Goal: Task Accomplishment & Management: Manage account settings

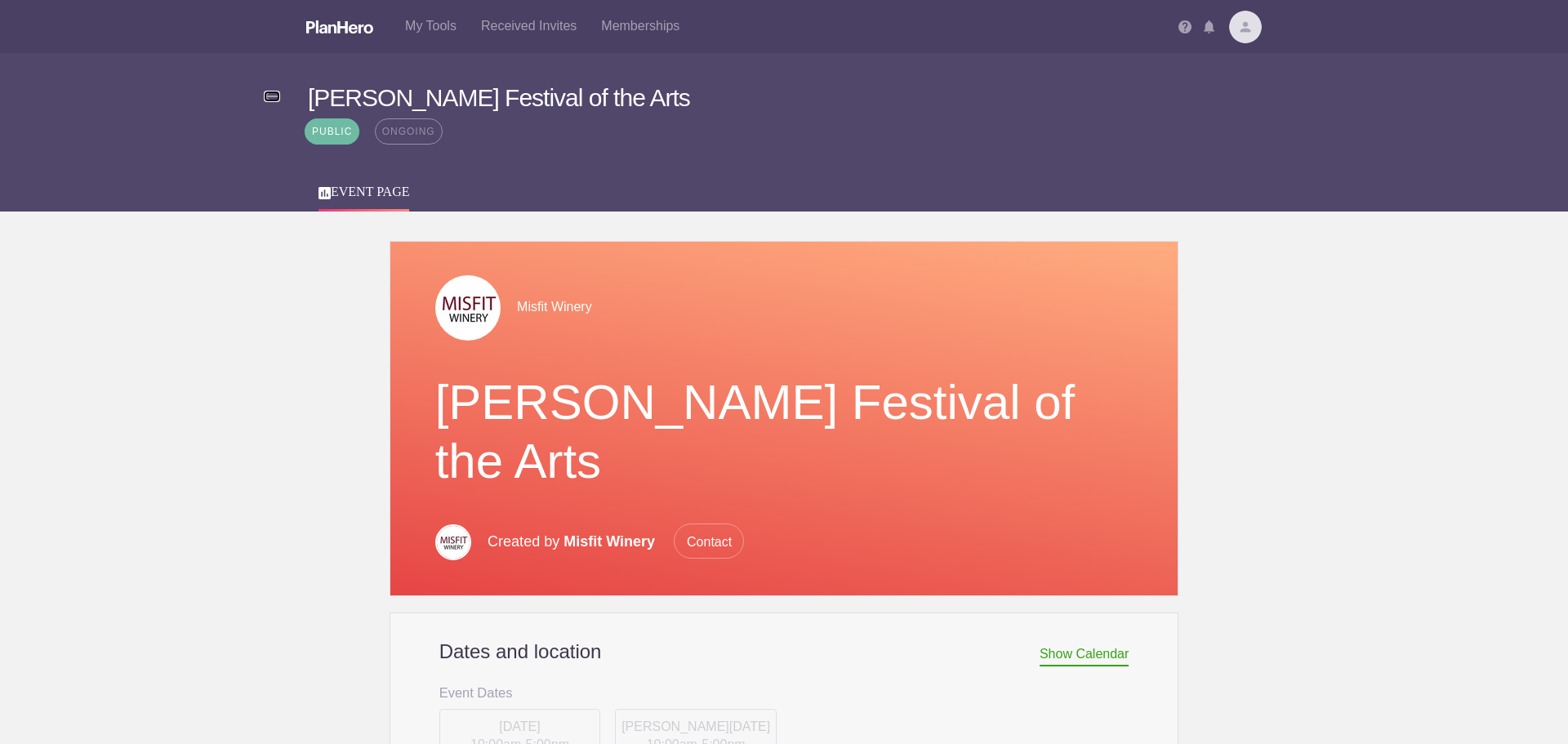
click at [269, 95] on img at bounding box center [271, 97] width 16 height 12
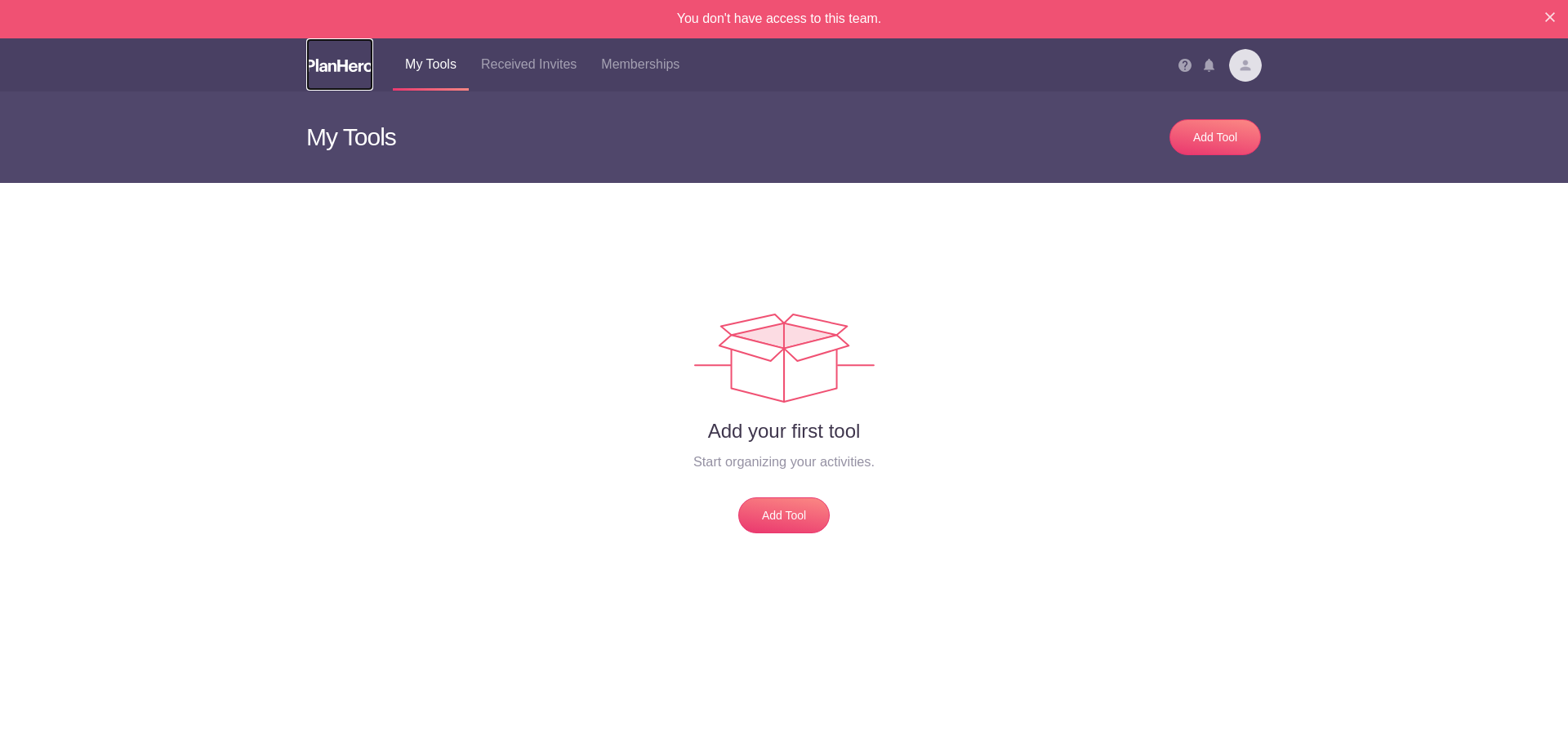
click at [360, 60] on img at bounding box center [339, 65] width 67 height 13
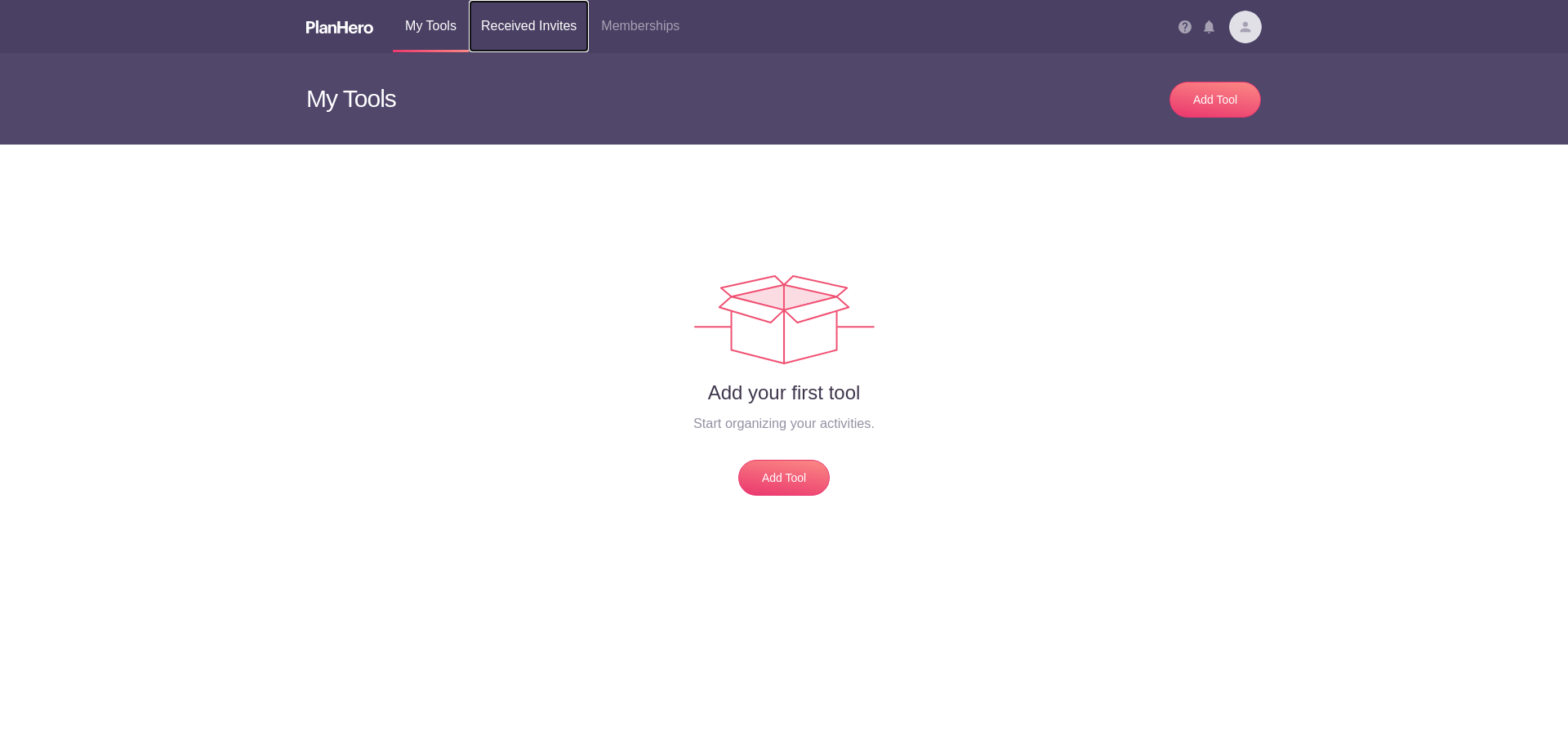
click at [551, 26] on link "Received Invites" at bounding box center [529, 26] width 120 height 52
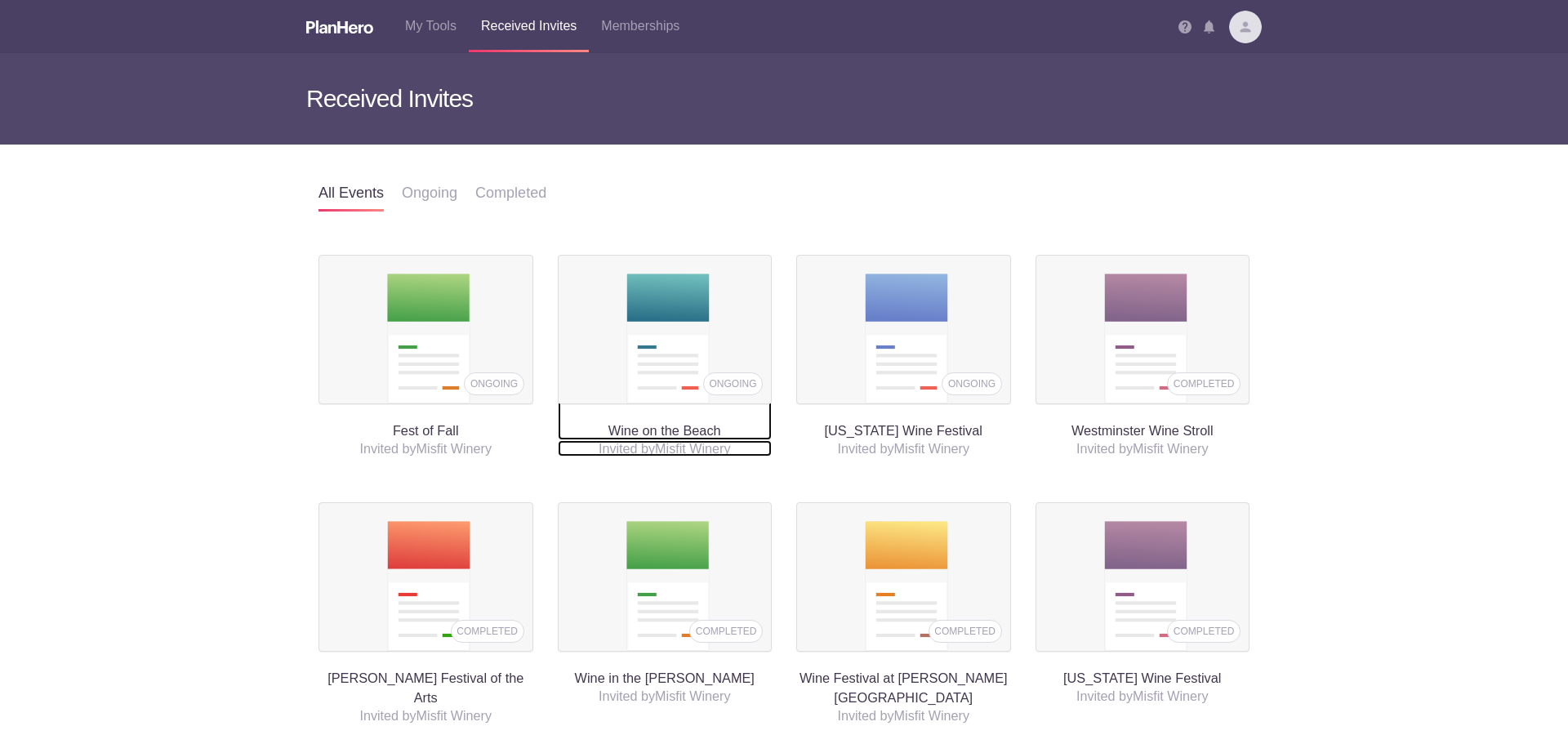
click at [689, 444] on h5 "Invited by Misfit Winery" at bounding box center [665, 449] width 215 height 16
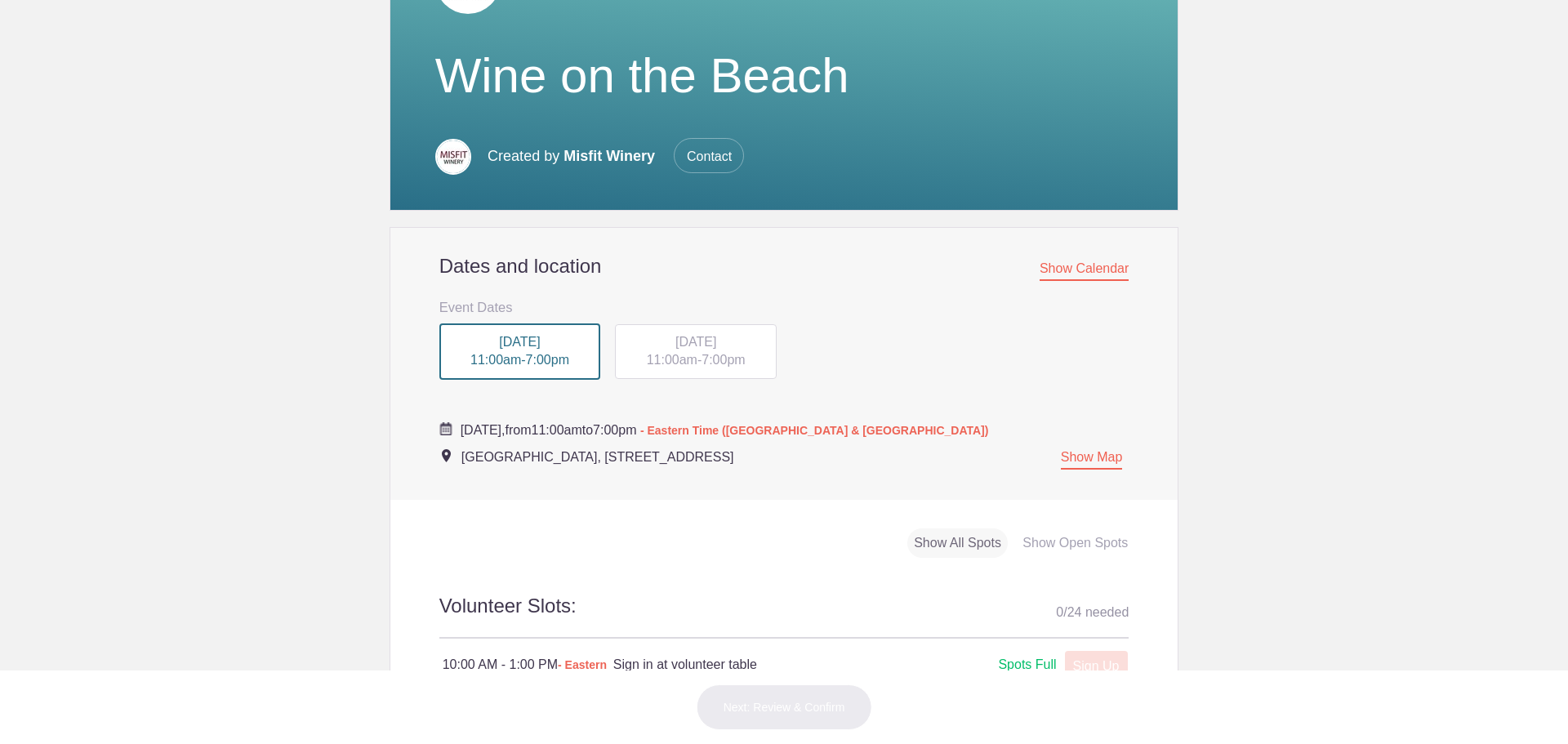
scroll to position [409, 0]
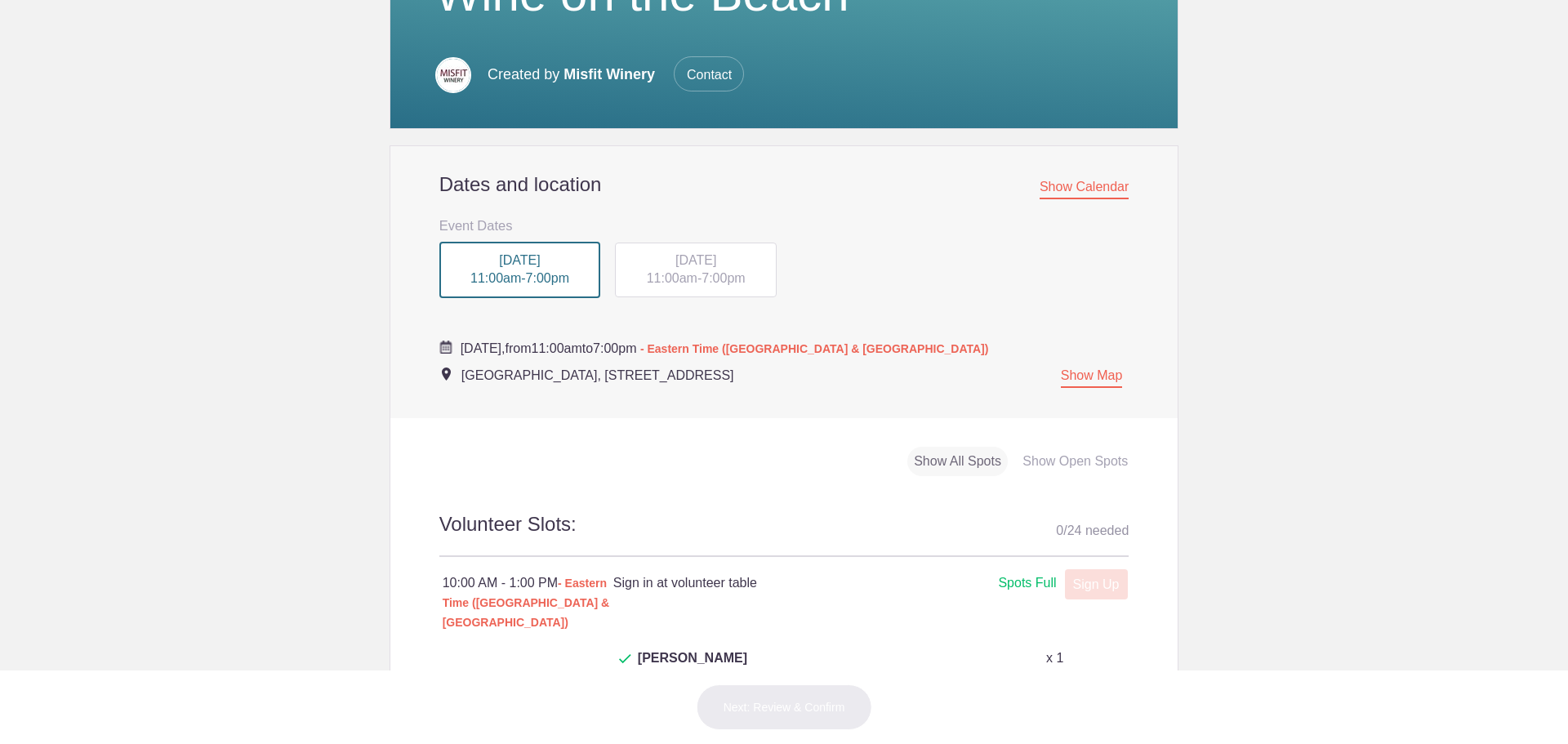
click at [696, 269] on div "[DATE] 11:00am - 7:00pm" at bounding box center [695, 269] width 162 height 55
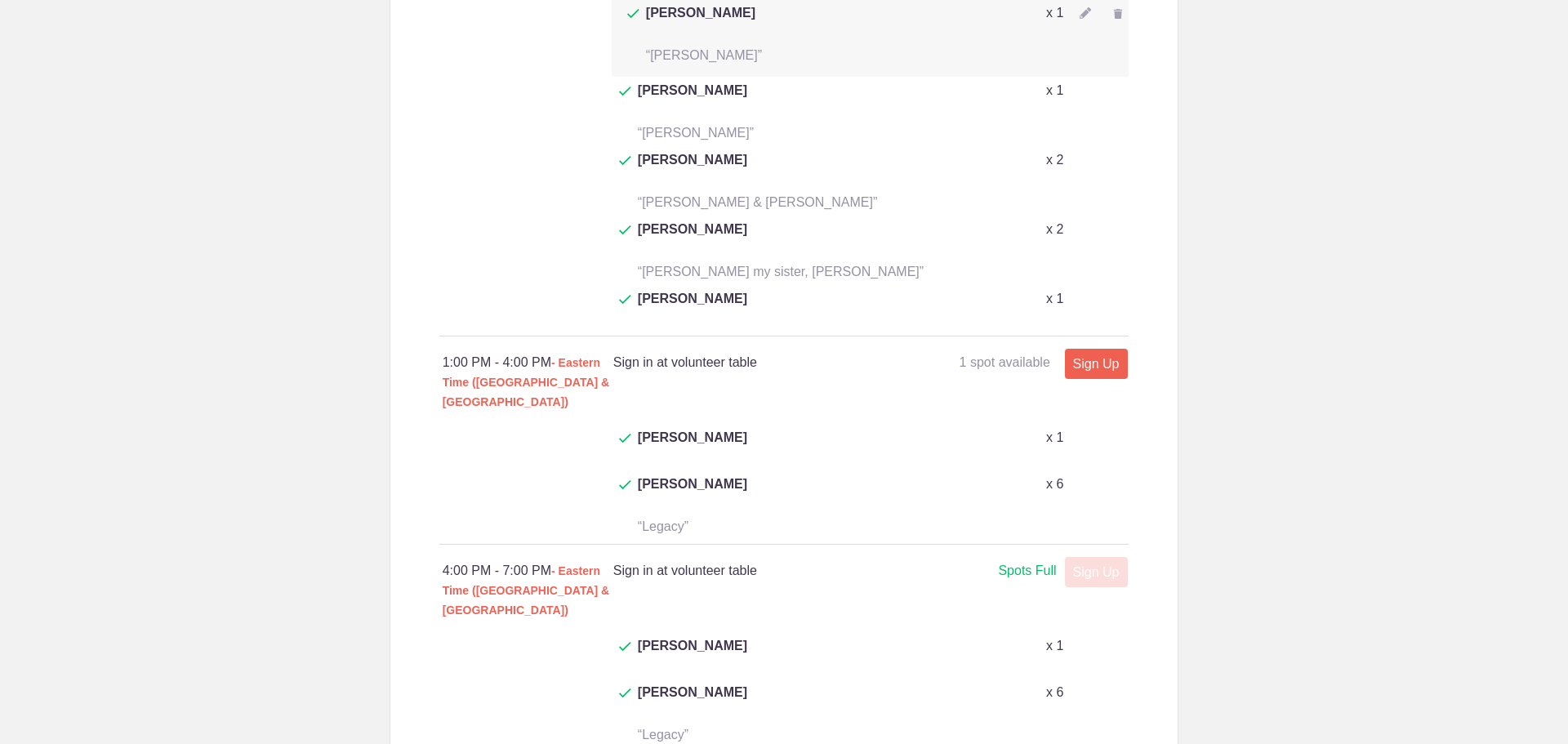
scroll to position [1144, 0]
